Goal: Entertainment & Leisure: Consume media (video, audio)

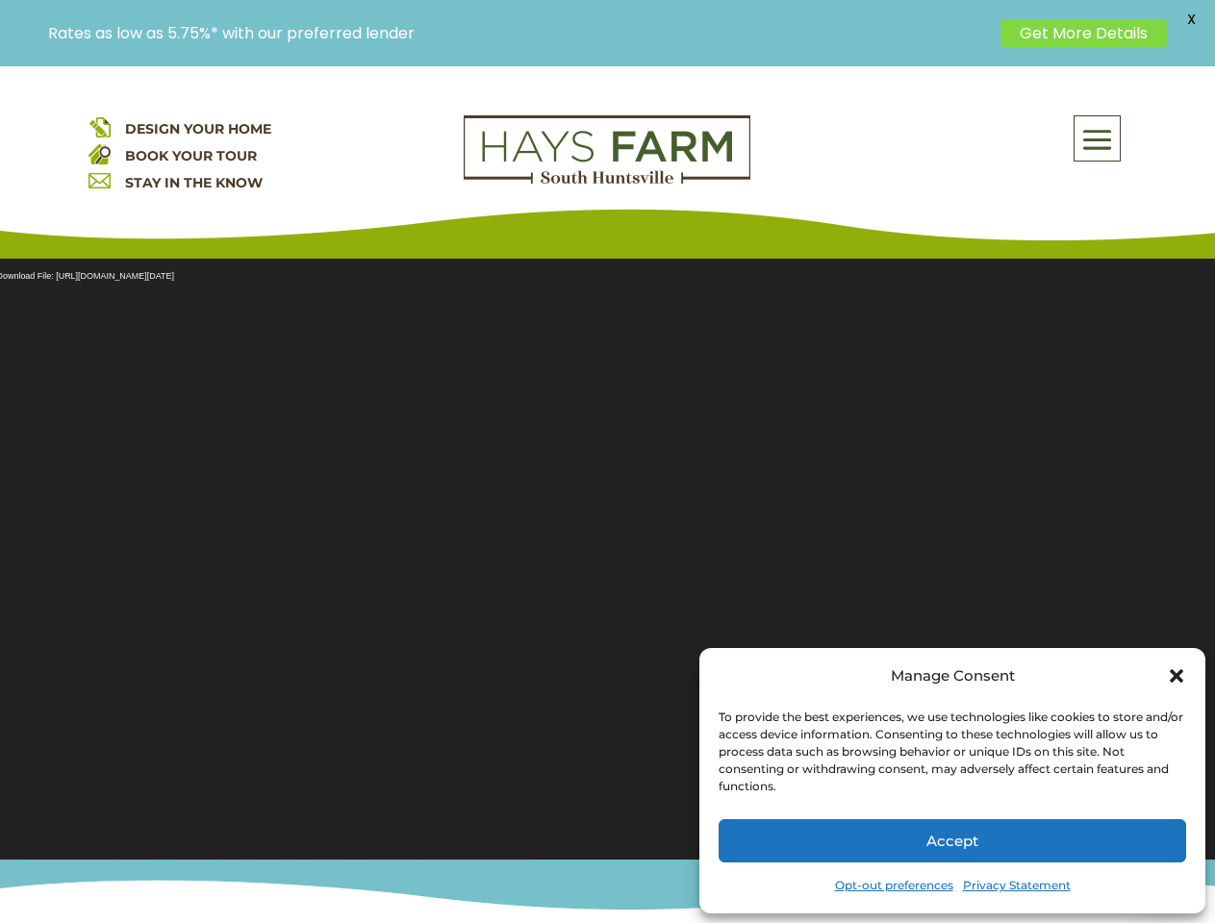
click at [607, 494] on section "Video Player Media error: Format(s) not supported or source(s) not found Downlo…" at bounding box center [607, 547] width 1215 height 625
click at [1097, 138] on span at bounding box center [1096, 139] width 45 height 44
click at [607, 547] on section "Video Player Media error: Format(s) not supported or source(s) not found Downlo…" at bounding box center [607, 547] width 1215 height 625
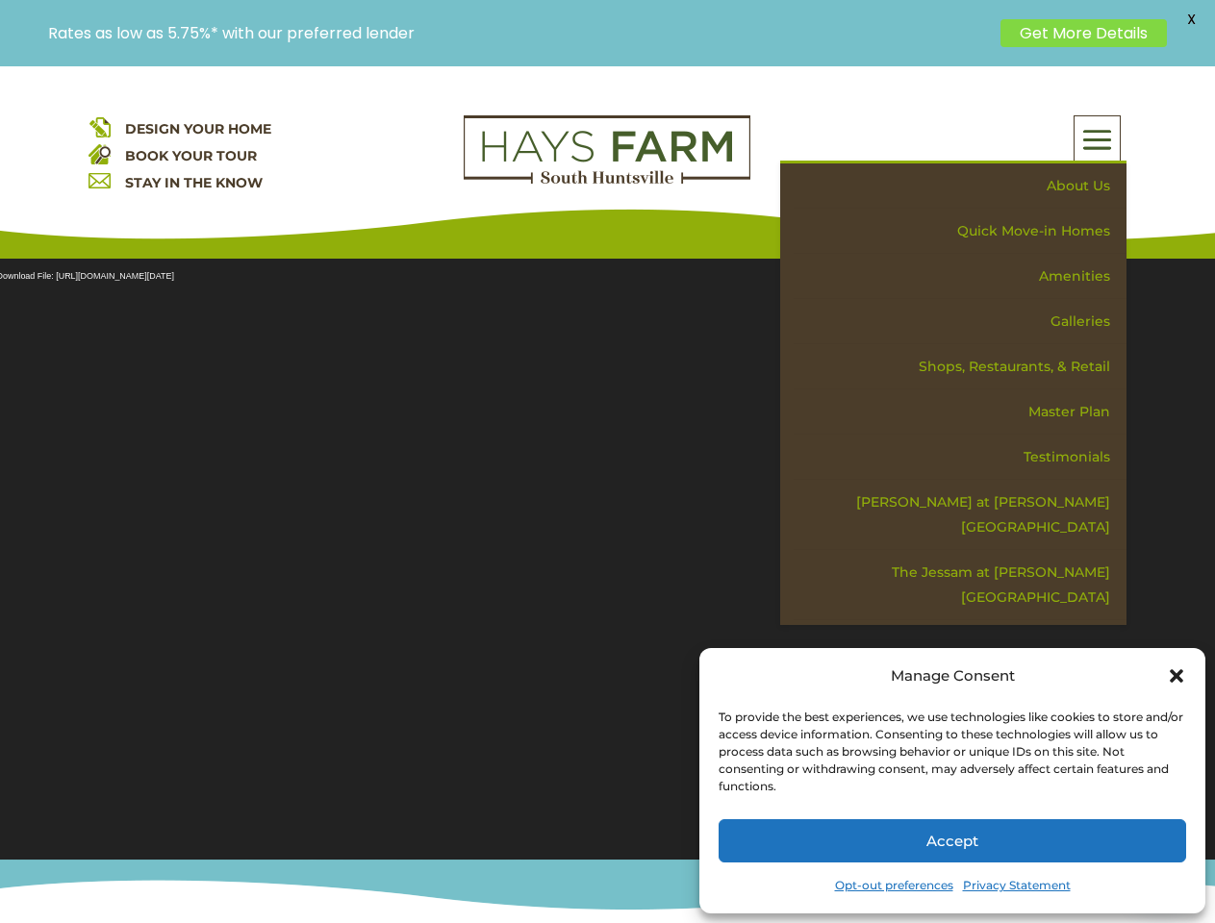
click at [607, 547] on section "Video Player Media error: Format(s) not supported or source(s) not found Downlo…" at bounding box center [607, 547] width 1215 height 625
click at [1191, 19] on span "X" at bounding box center [1190, 19] width 29 height 29
